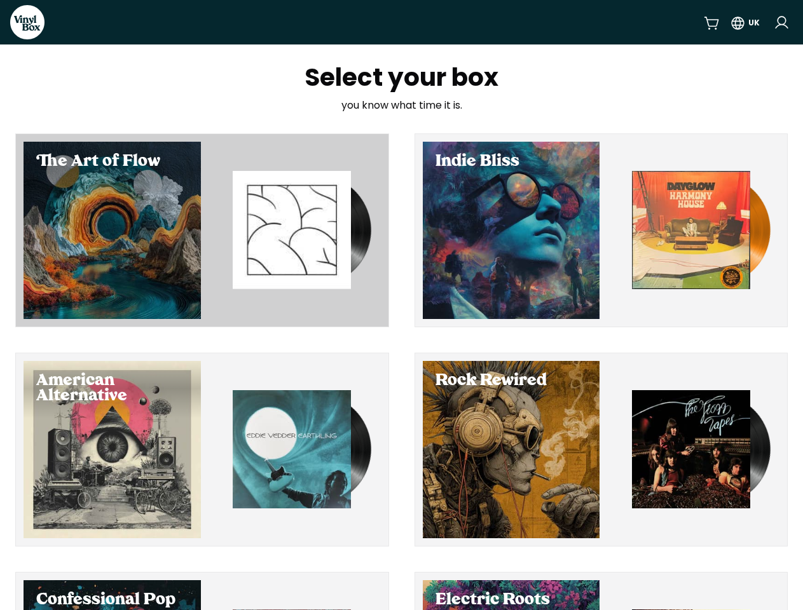
click at [202, 230] on div "button" at bounding box center [202, 230] width 372 height 193
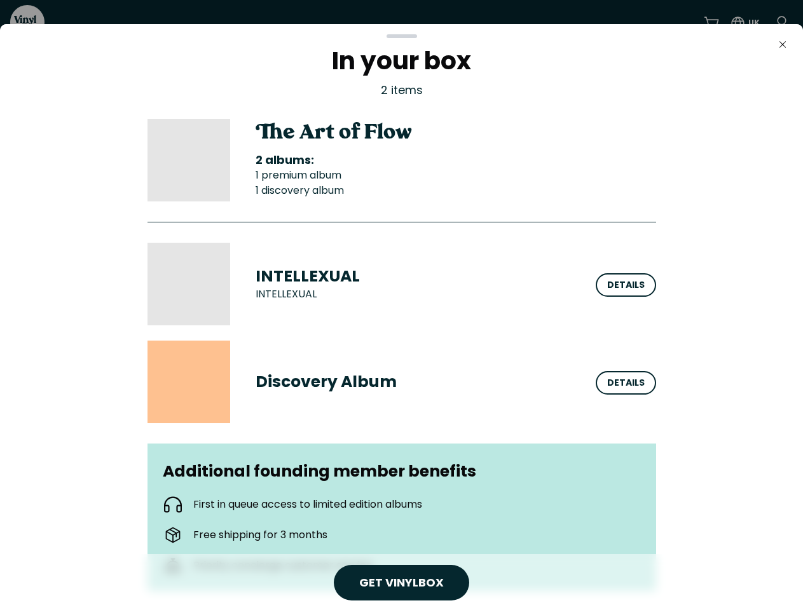
click at [601, 230] on div at bounding box center [401, 305] width 803 height 610
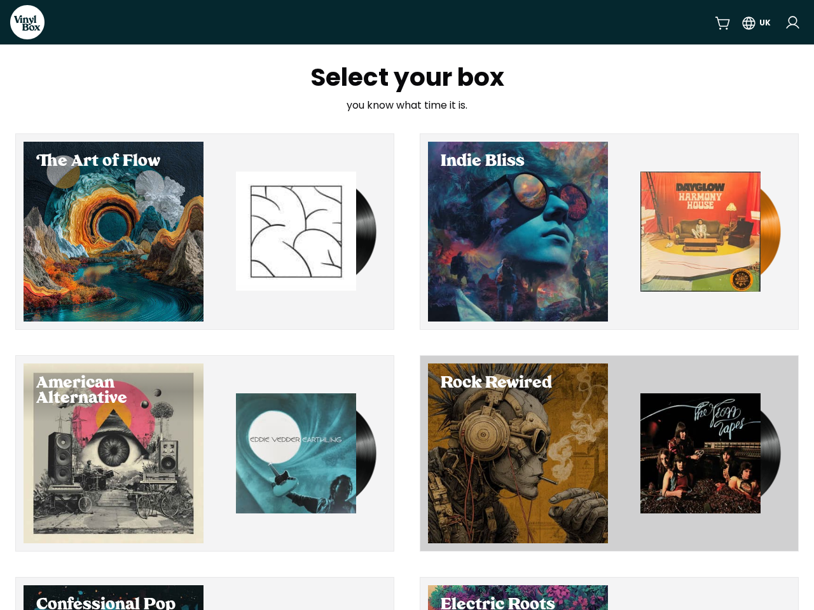
click at [601, 449] on div "button" at bounding box center [609, 453] width 378 height 195
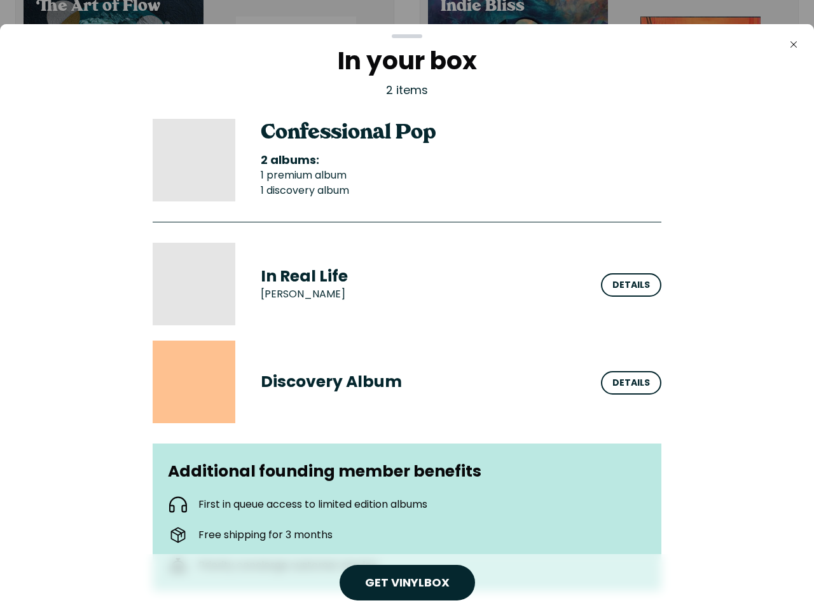
click at [601, 591] on div at bounding box center [407, 305] width 814 height 610
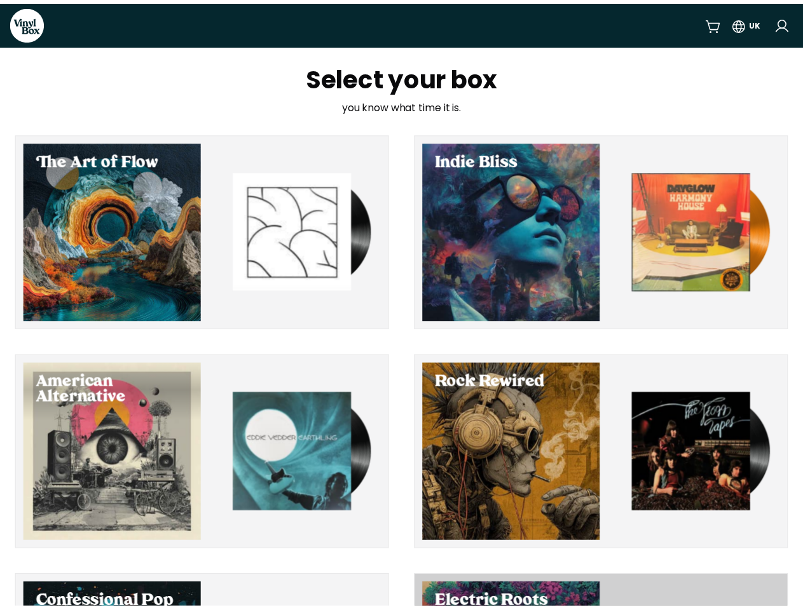
scroll to position [155, 0]
